Goal: Find contact information: Find contact information

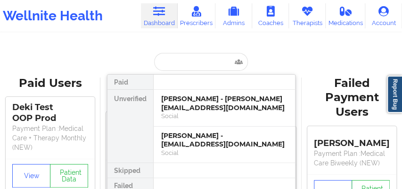
type input "[EMAIL_ADDRESS][DOMAIN_NAME]"
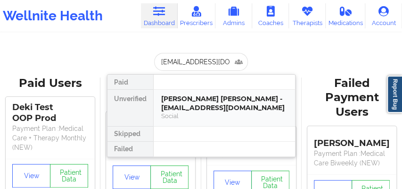
click at [173, 105] on div "[PERSON_NAME] [PERSON_NAME] - [EMAIL_ADDRESS][DOMAIN_NAME]" at bounding box center [224, 102] width 126 height 17
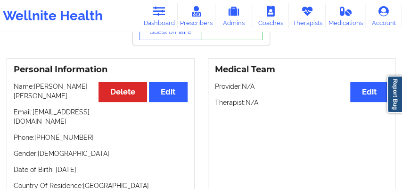
scroll to position [125, 0]
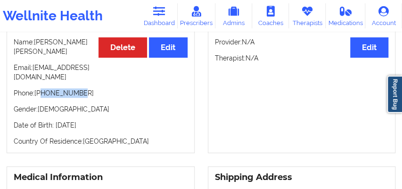
drag, startPoint x: 67, startPoint y: 93, endPoint x: 42, endPoint y: 92, distance: 25.0
click at [42, 92] on p "Phone: [PHONE_NUMBER]" at bounding box center [101, 92] width 174 height 9
copy p "2819171110"
click at [165, 8] on icon at bounding box center [159, 11] width 12 height 10
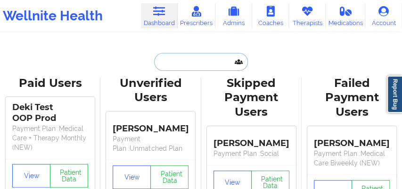
click at [174, 63] on input "text" at bounding box center [200, 62] width 93 height 18
paste input "[EMAIL_ADDRESS][DOMAIN_NAME]"
type input "[EMAIL_ADDRESS][DOMAIN_NAME]"
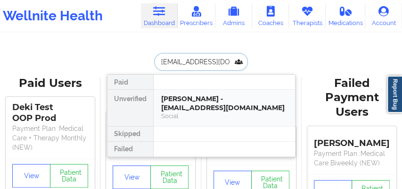
click at [181, 99] on div "[PERSON_NAME] - [EMAIL_ADDRESS][DOMAIN_NAME]" at bounding box center [224, 102] width 126 height 17
